Goal: Task Accomplishment & Management: Understand process/instructions

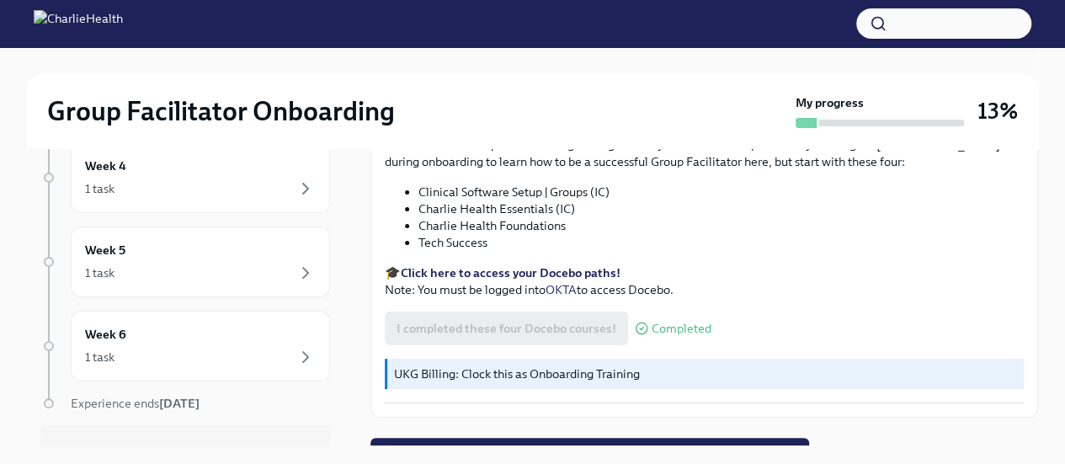
scroll to position [29, 0]
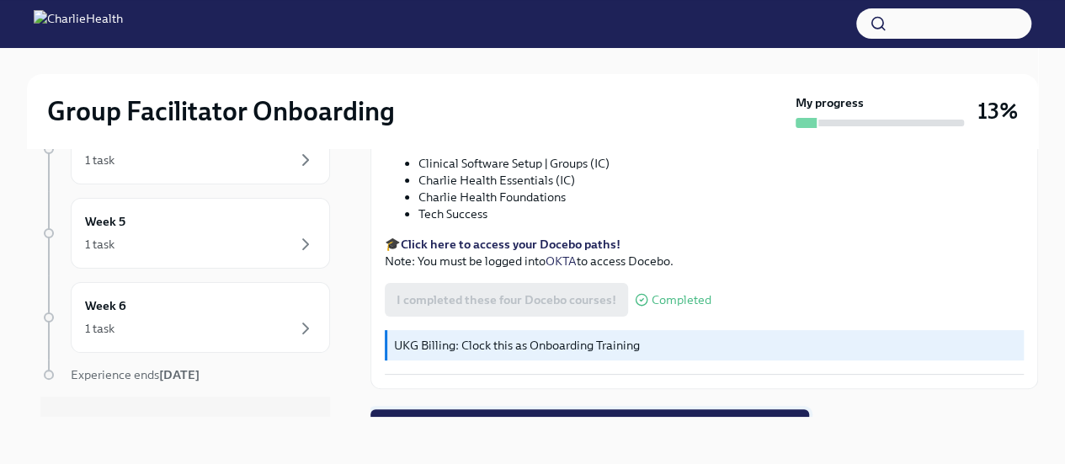
click at [595, 418] on span "Next task : Week One: Essential Compliance Tasks (~6.5 hours to complete)" at bounding box center [589, 426] width 415 height 17
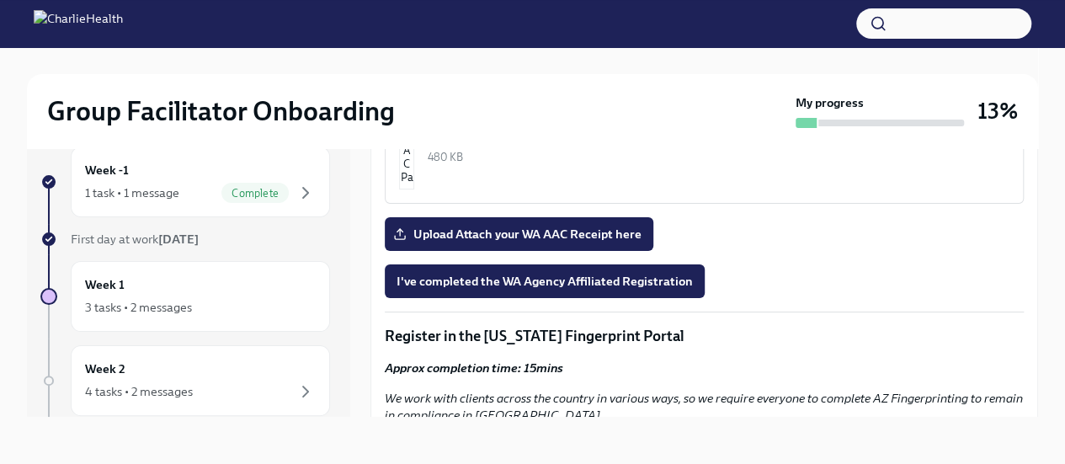
scroll to position [1545, 0]
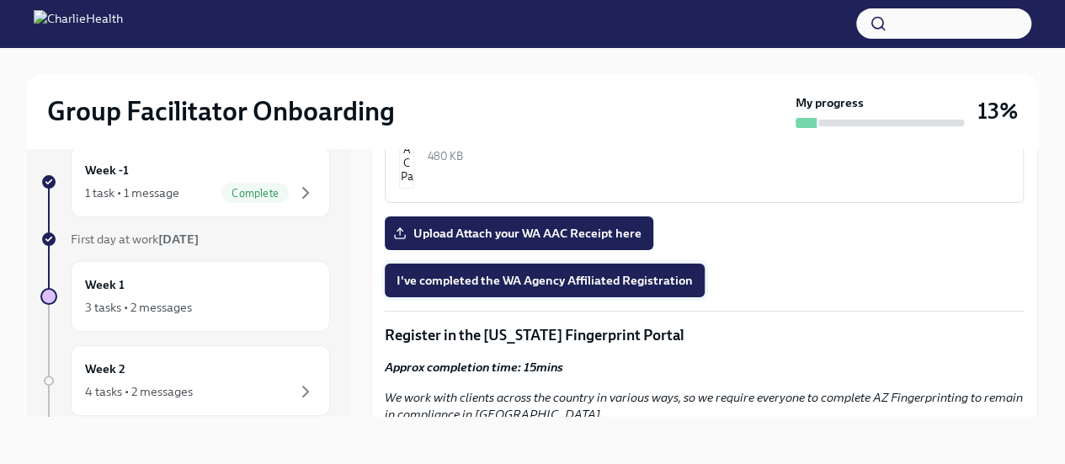
click at [560, 272] on span "I've completed the WA Agency Affiliated Registration" at bounding box center [545, 280] width 296 height 17
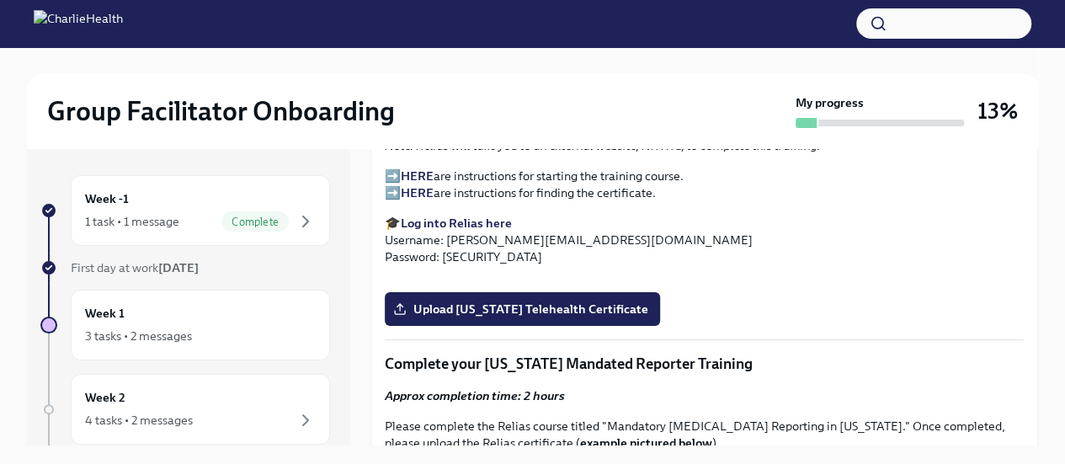
scroll to position [2326, 0]
click at [390, 168] on p "➡️ HERE are instructions for starting the training course. ➡️ HERE are instruct…" at bounding box center [704, 184] width 639 height 34
click at [422, 168] on strong "HERE" at bounding box center [417, 175] width 33 height 15
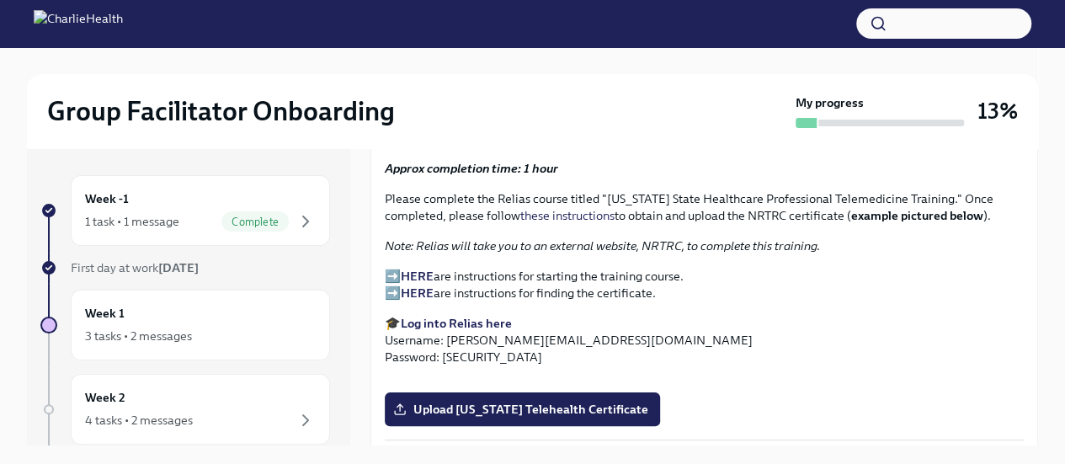
scroll to position [2224, 0]
